Goal: Information Seeking & Learning: Learn about a topic

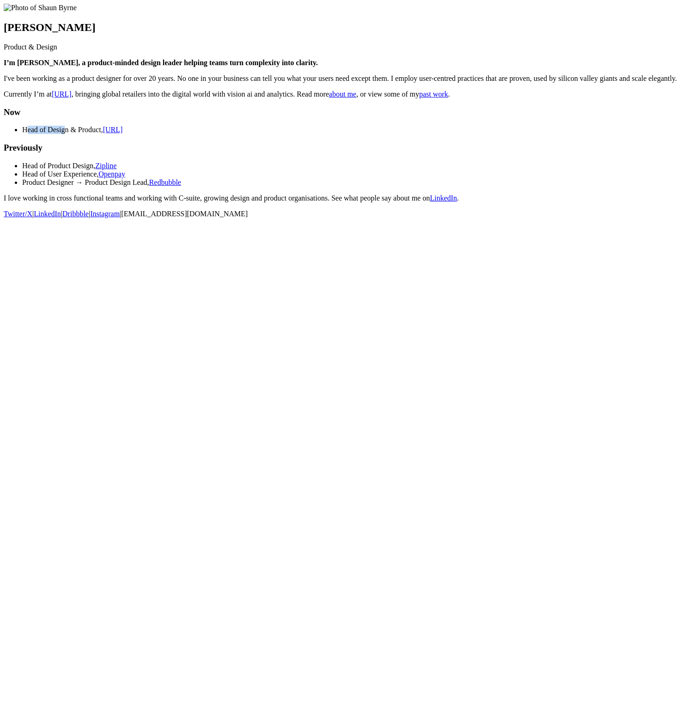
drag, startPoint x: 201, startPoint y: 223, endPoint x: 249, endPoint y: 218, distance: 48.3
click at [249, 134] on li "Head of Design & Product, [URL]" at bounding box center [354, 130] width 664 height 8
drag, startPoint x: 209, startPoint y: 265, endPoint x: 256, endPoint y: 302, distance: 60.0
click at [257, 202] on section "Now Head of Design & Product, [URL] Previously Head of Product Design, Zipline …" at bounding box center [345, 154] width 682 height 95
click at [329, 98] on link "about me" at bounding box center [342, 94] width 27 height 8
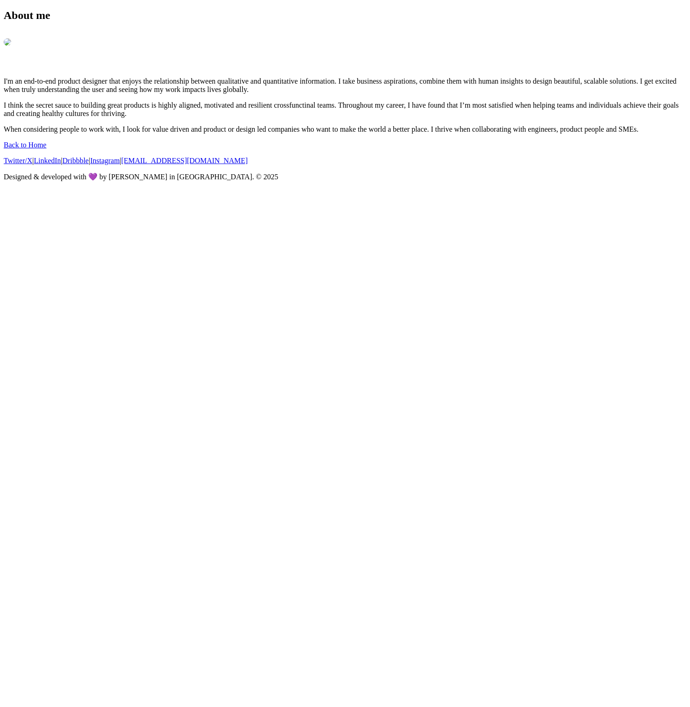
click at [63, 134] on main "About me I'm an end-to-end product designer that enjoys the relationship betwee…" at bounding box center [345, 71] width 682 height 124
